Goal: Check status: Check status

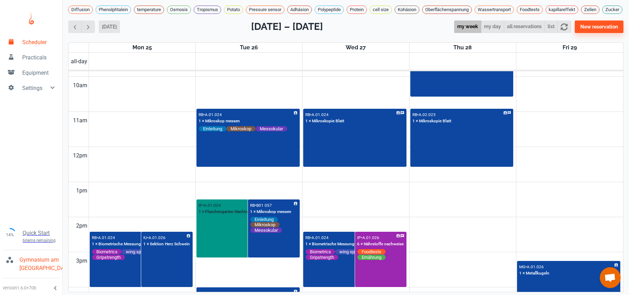
scroll to position [421, 0]
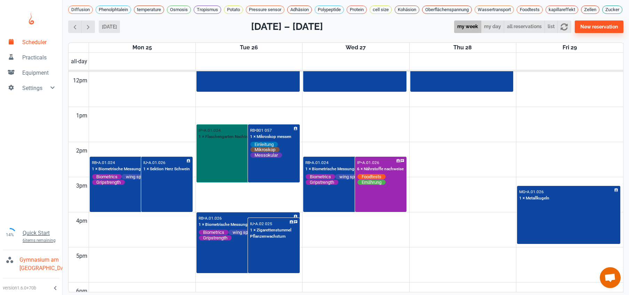
click at [219, 171] on div "IP • A.01.024 1 × Flaschengarten Nachtrag" at bounding box center [248, 153] width 102 height 57
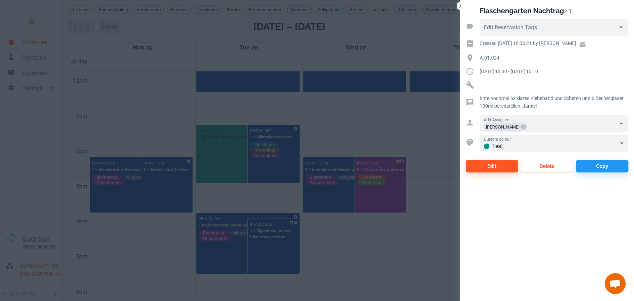
click at [340, 133] on div at bounding box center [317, 150] width 634 height 301
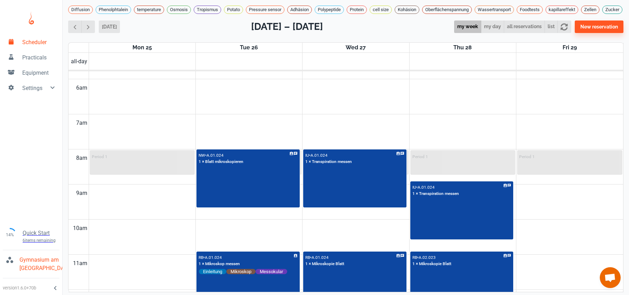
scroll to position [335, 0]
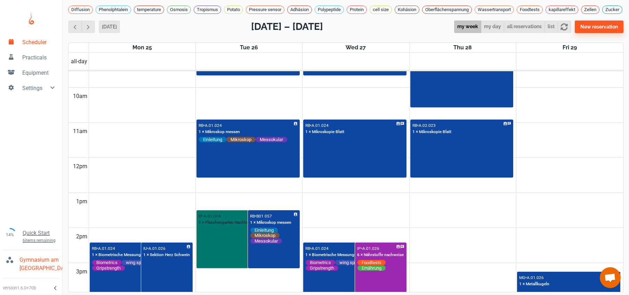
click at [212, 245] on div "IP • A.01.024 1 × Flaschengarten Nachtrag" at bounding box center [248, 239] width 102 height 57
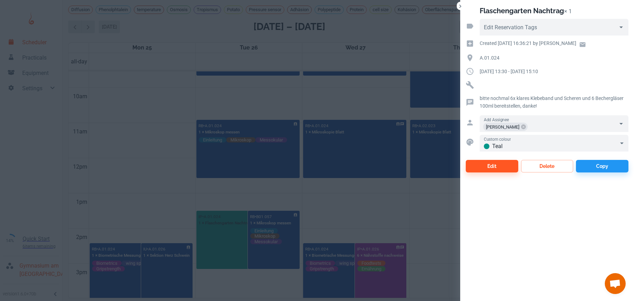
drag, startPoint x: 197, startPoint y: 150, endPoint x: 190, endPoint y: 150, distance: 6.3
click at [197, 150] on div at bounding box center [317, 150] width 634 height 301
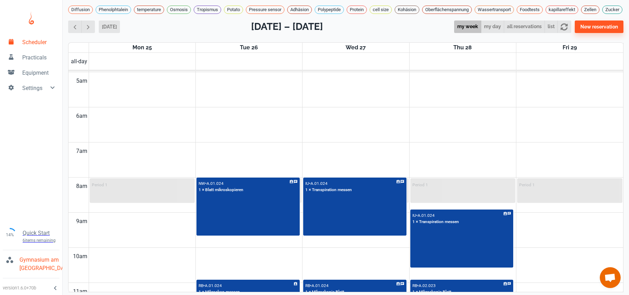
scroll to position [327, 0]
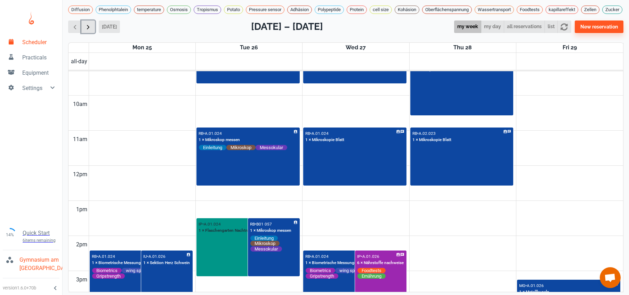
click at [92, 33] on button "button" at bounding box center [88, 27] width 14 height 13
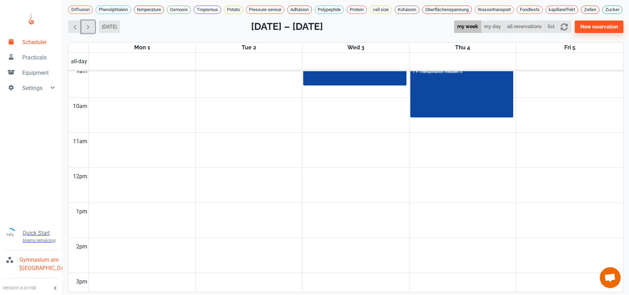
scroll to position [250, 0]
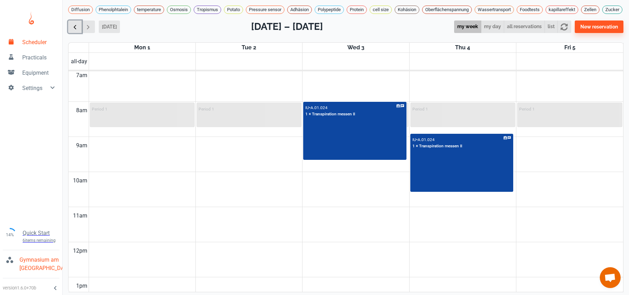
click at [79, 33] on button "button" at bounding box center [75, 27] width 14 height 13
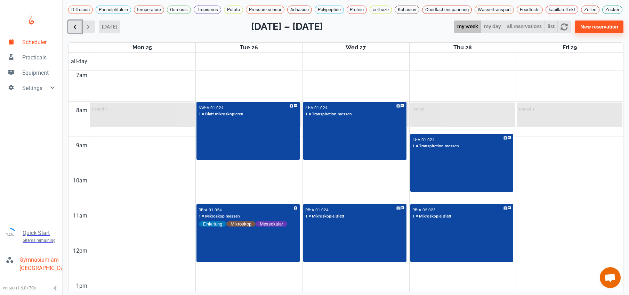
scroll to position [281, 0]
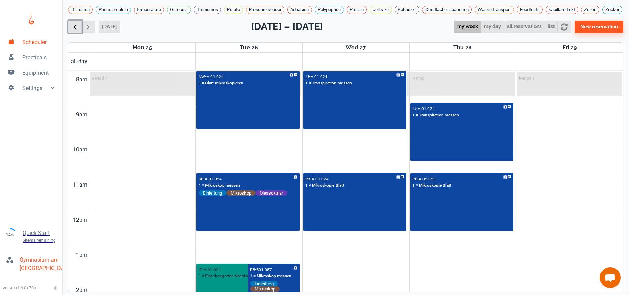
click at [79, 33] on button "button" at bounding box center [75, 27] width 14 height 13
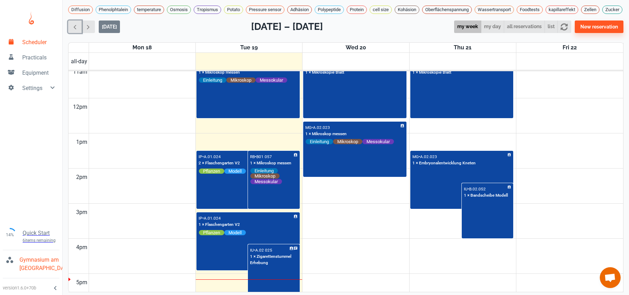
scroll to position [470, 0]
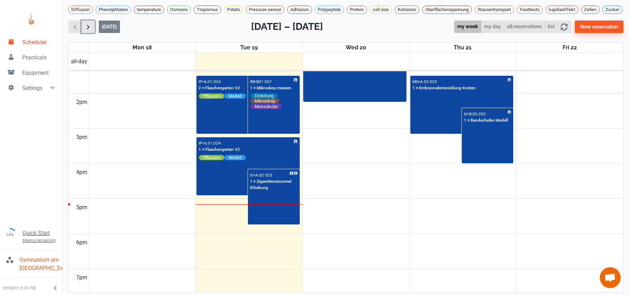
click at [89, 31] on span "button" at bounding box center [88, 26] width 7 height 7
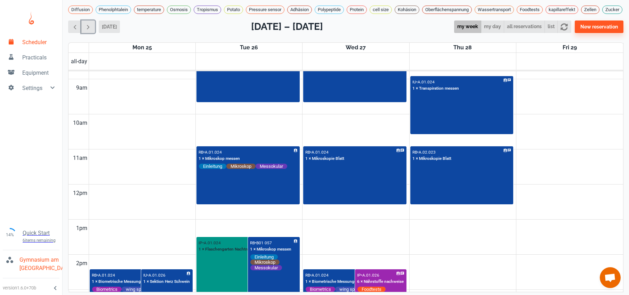
scroll to position [339, 0]
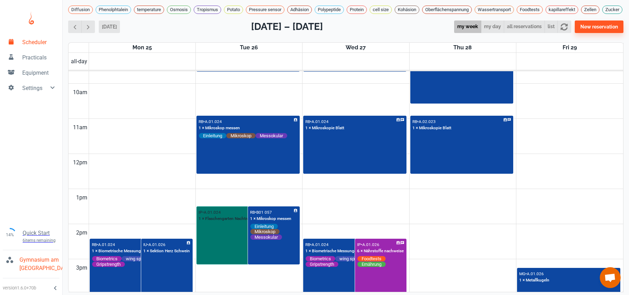
click at [218, 250] on div "IP • A.01.024 1 × Flaschengarten Nachtrag" at bounding box center [248, 235] width 102 height 57
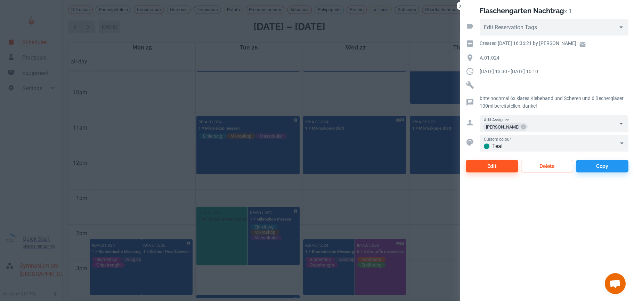
click at [355, 209] on div at bounding box center [317, 150] width 634 height 301
